Goal: Transaction & Acquisition: Purchase product/service

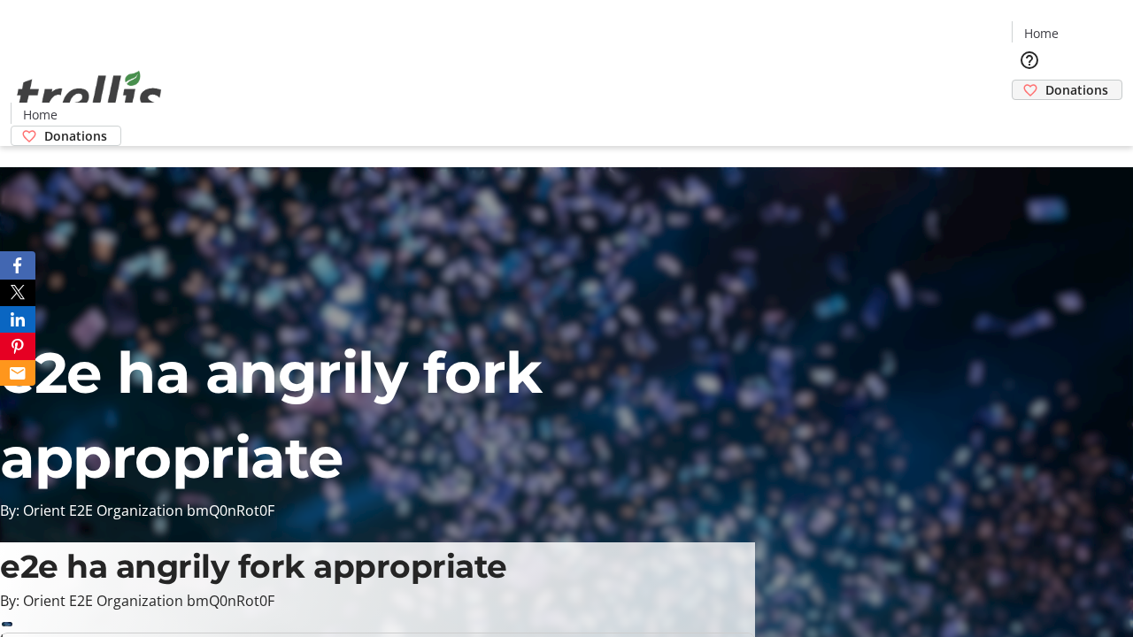
click at [1046, 81] on span "Donations" at bounding box center [1077, 90] width 63 height 19
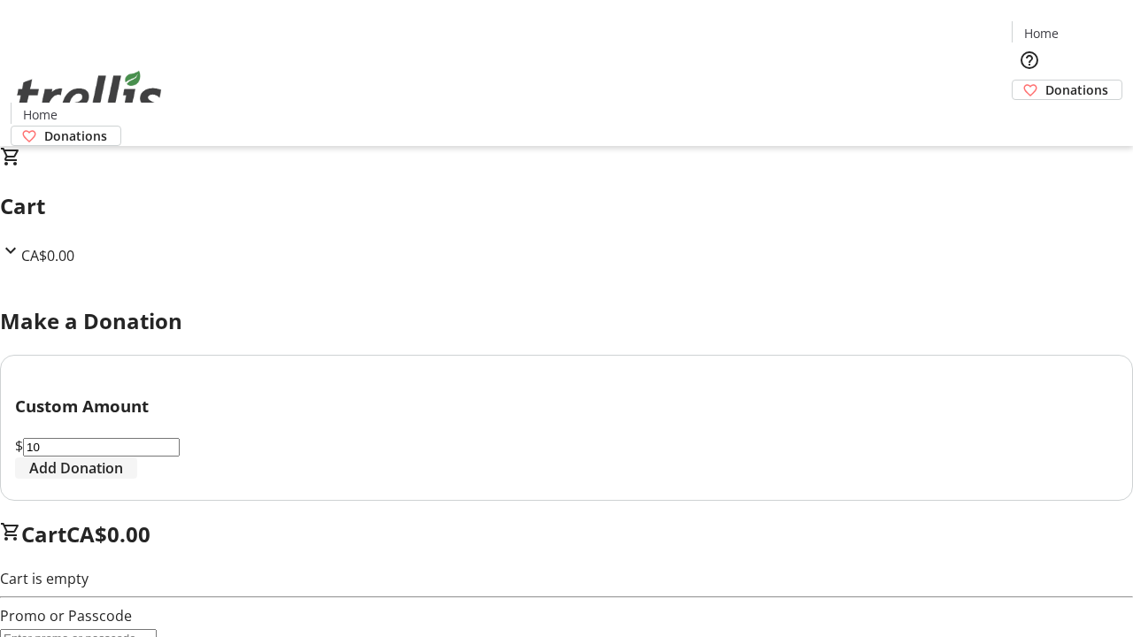
click at [123, 479] on span "Add Donation" at bounding box center [76, 468] width 94 height 21
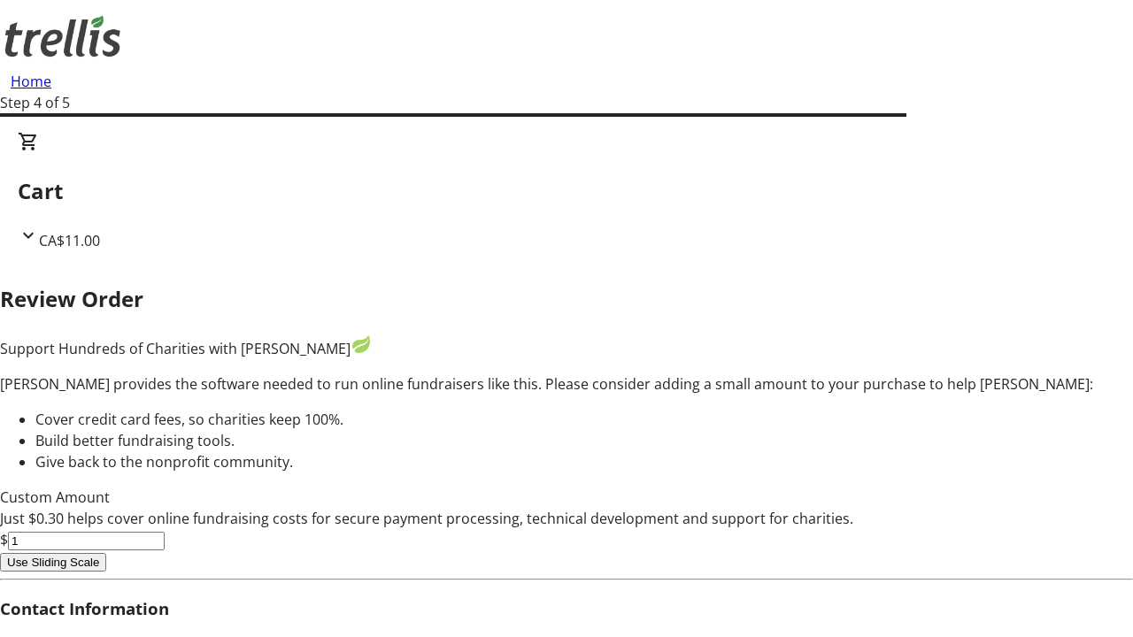
type input "5"
